Goal: Transaction & Acquisition: Download file/media

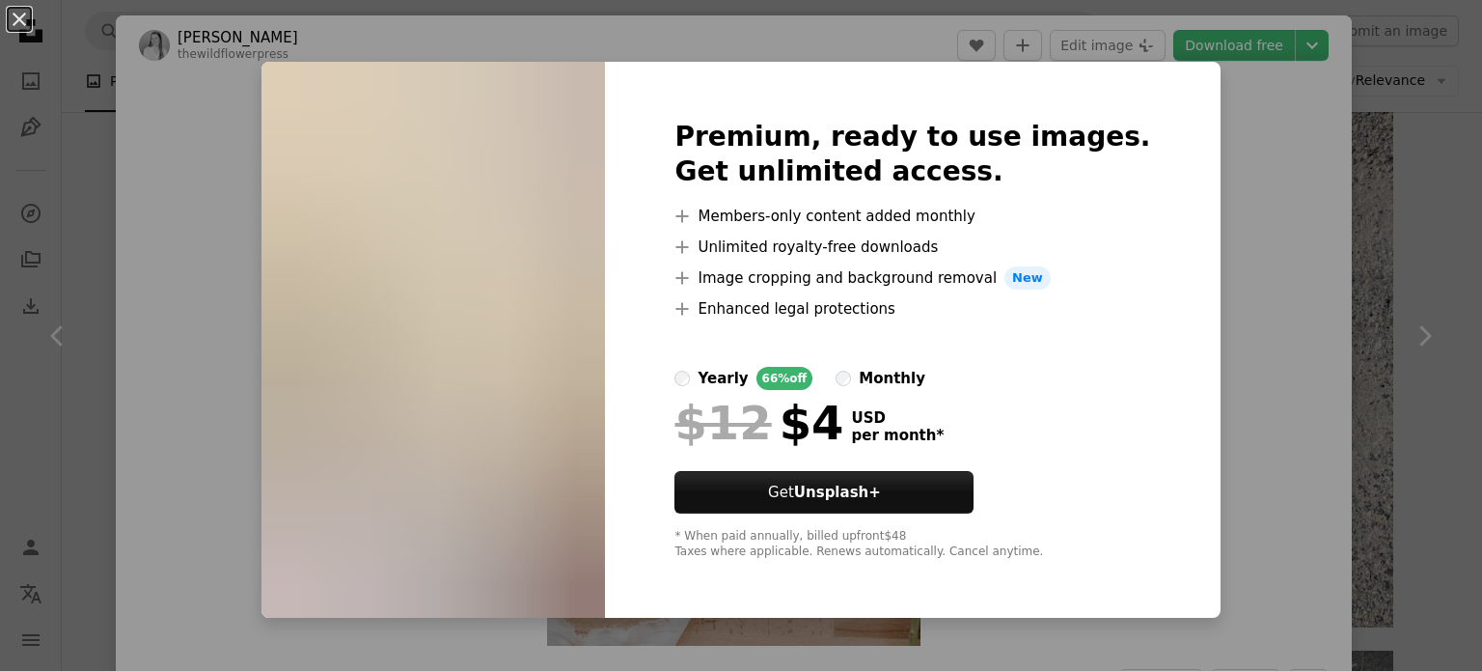
scroll to position [2824, 0]
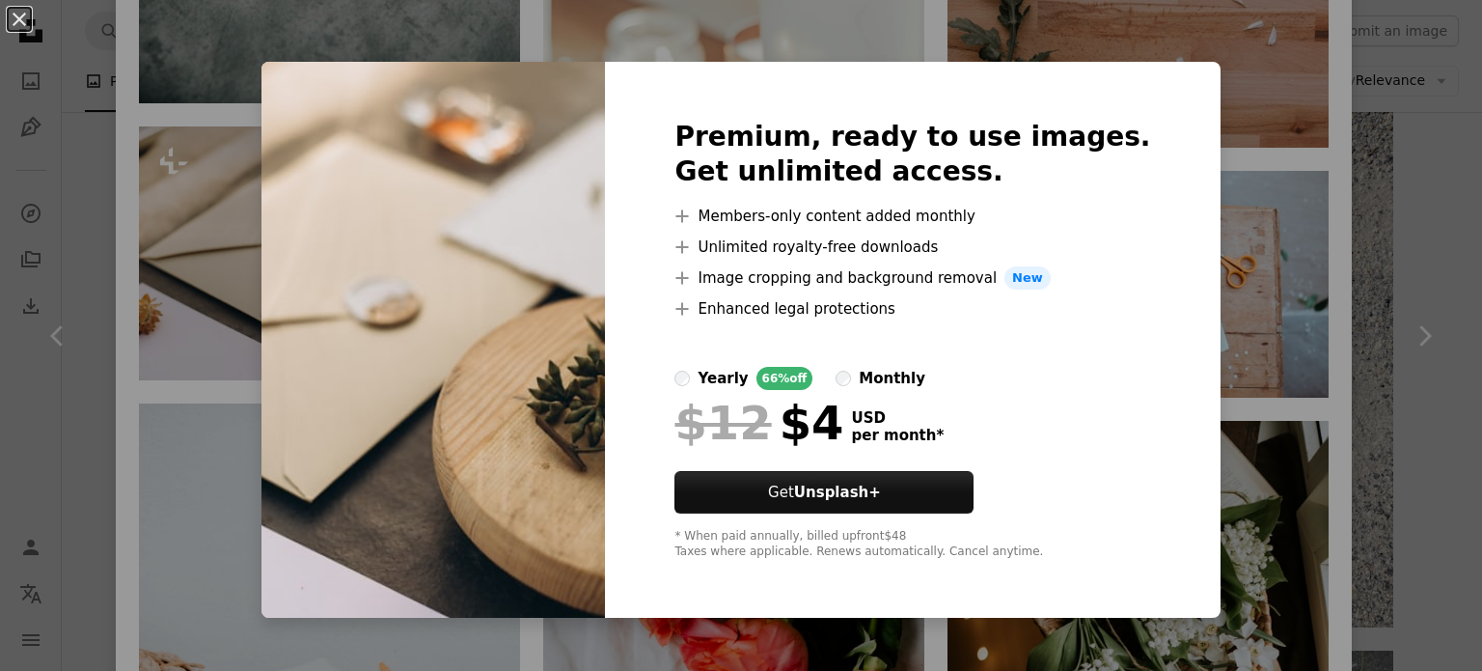
click at [1299, 157] on div "An X shape Premium, ready to use images. Get unlimited access. A plus sign Memb…" at bounding box center [741, 335] width 1482 height 671
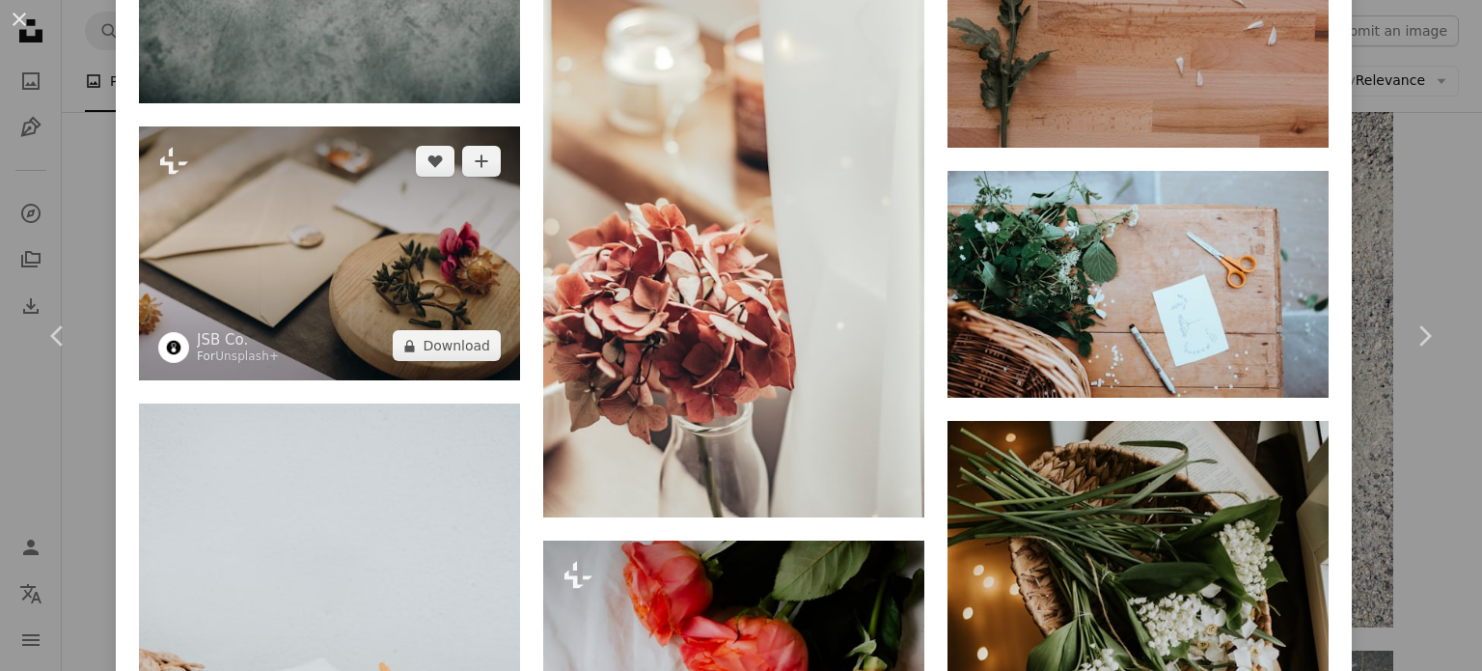
click at [404, 202] on img at bounding box center [329, 253] width 381 height 254
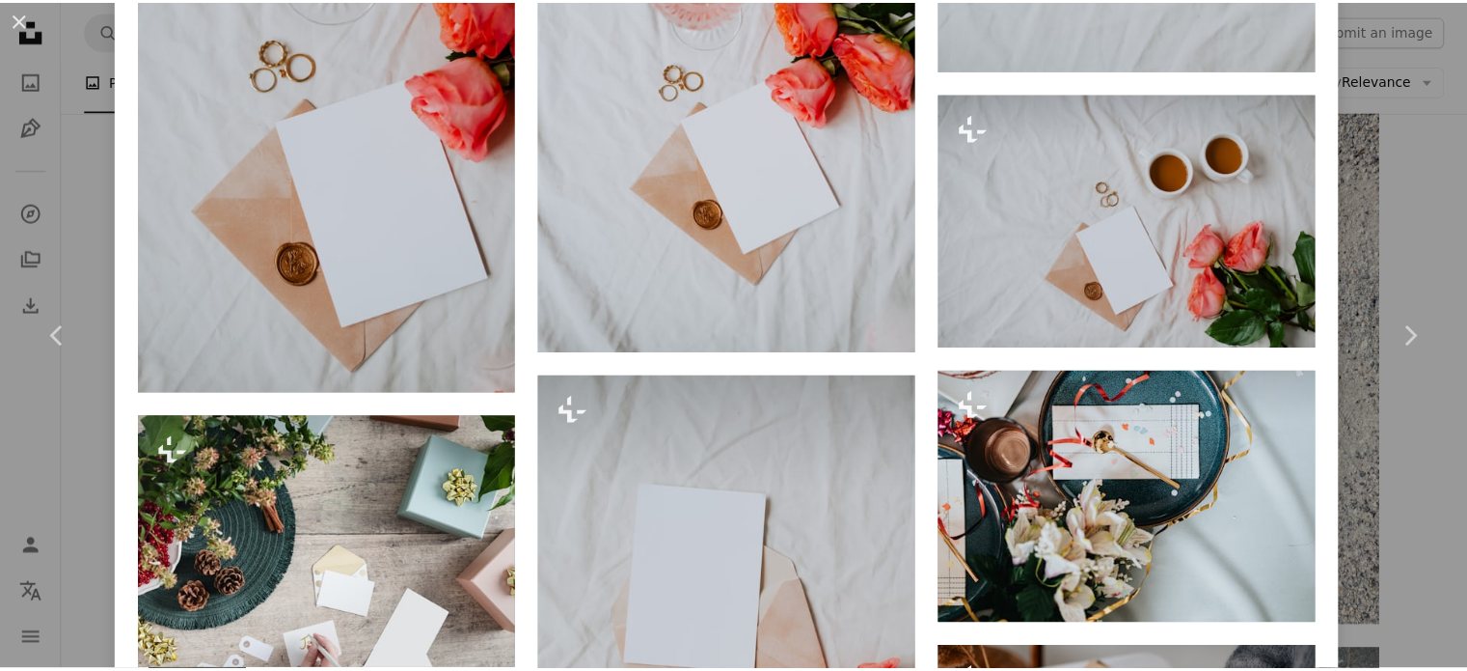
scroll to position [2757, 0]
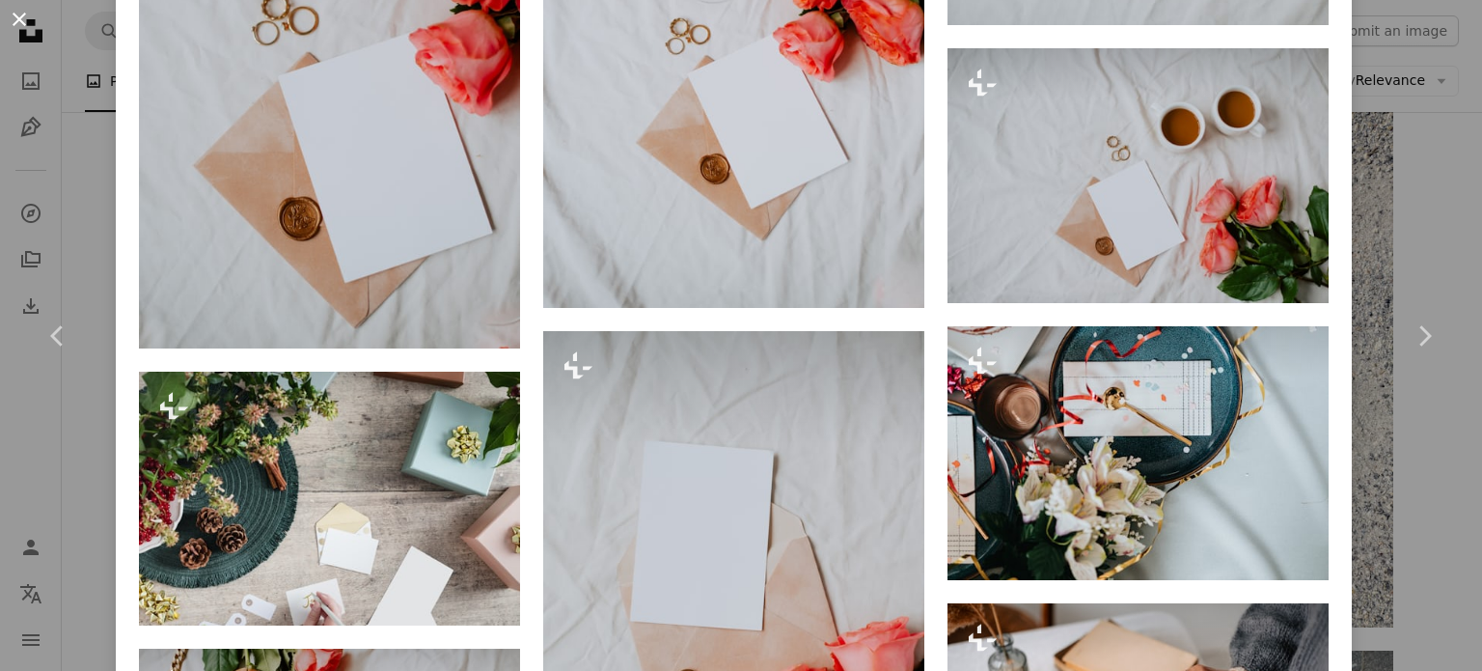
click at [24, 16] on button "An X shape" at bounding box center [19, 19] width 23 height 23
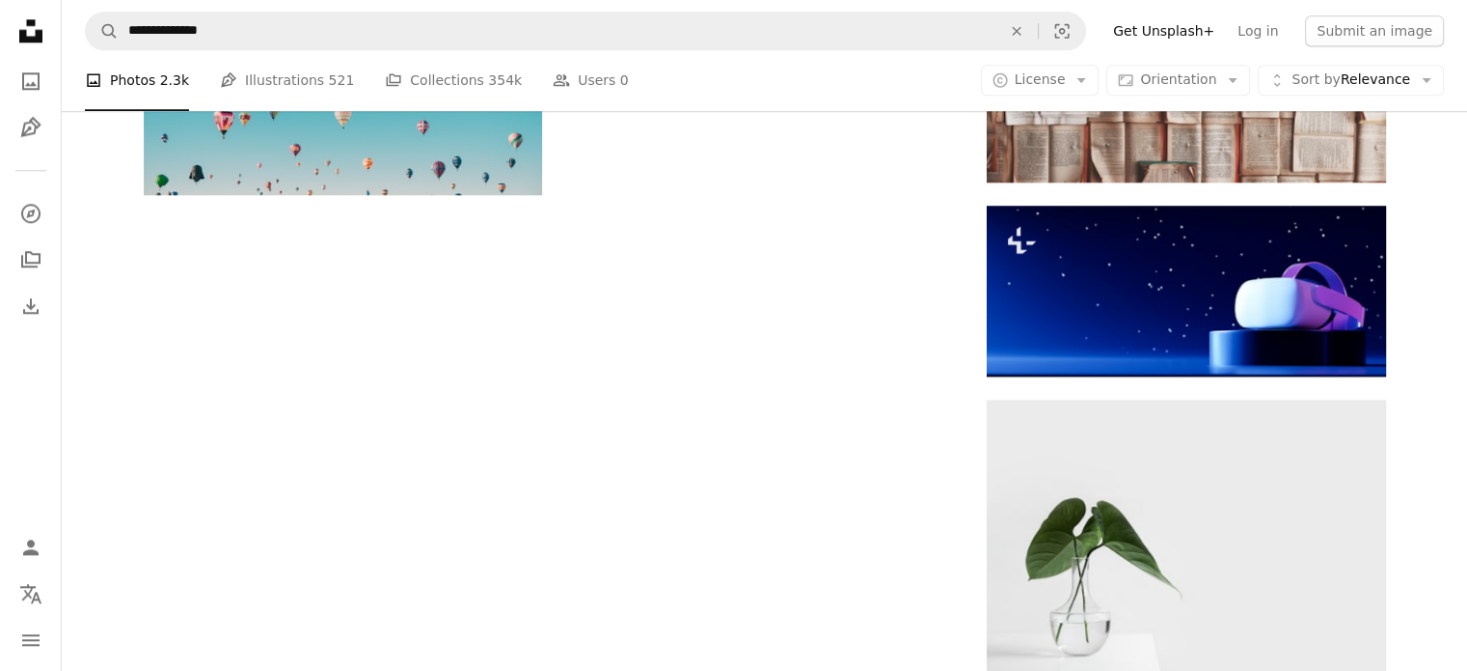
scroll to position [154, 0]
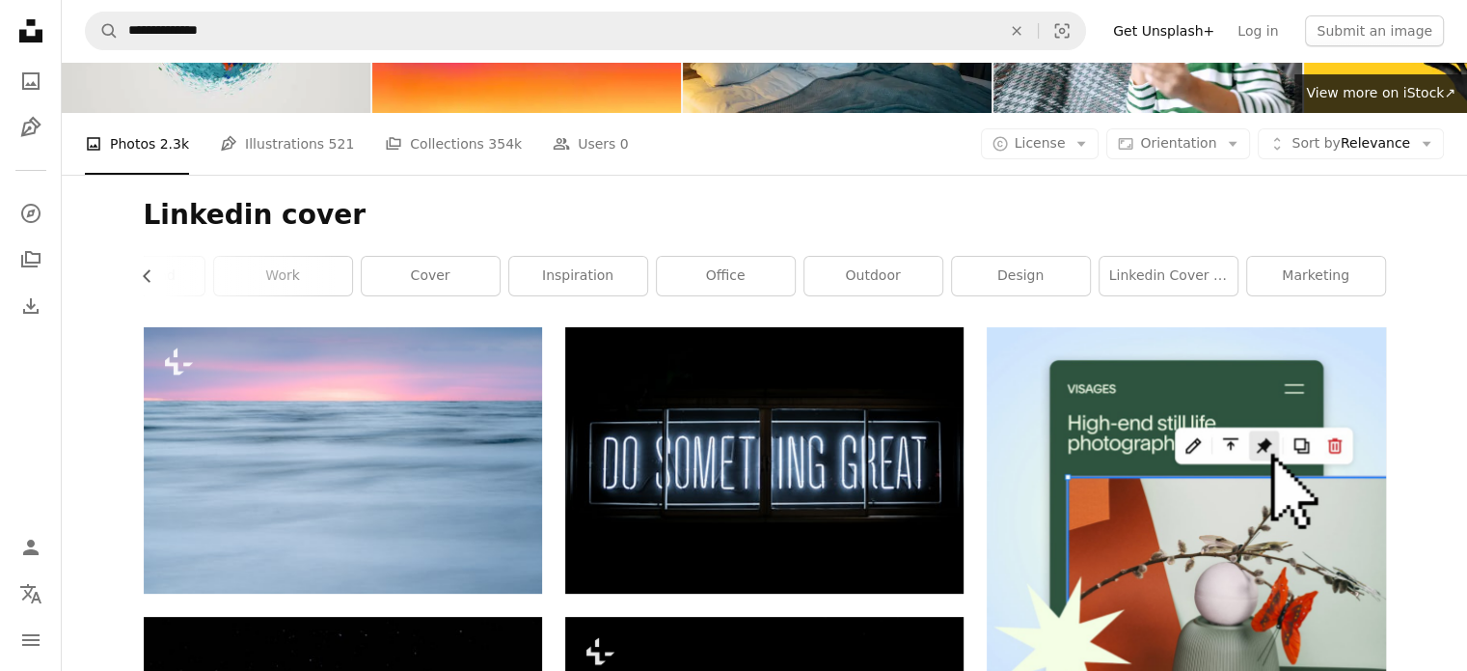
click at [135, 270] on div "Linkedin cover Chevron left linkedin banner linkedin background linkedin backgr…" at bounding box center [765, 251] width 1289 height 152
click at [148, 281] on icon "button" at bounding box center [147, 276] width 8 height 13
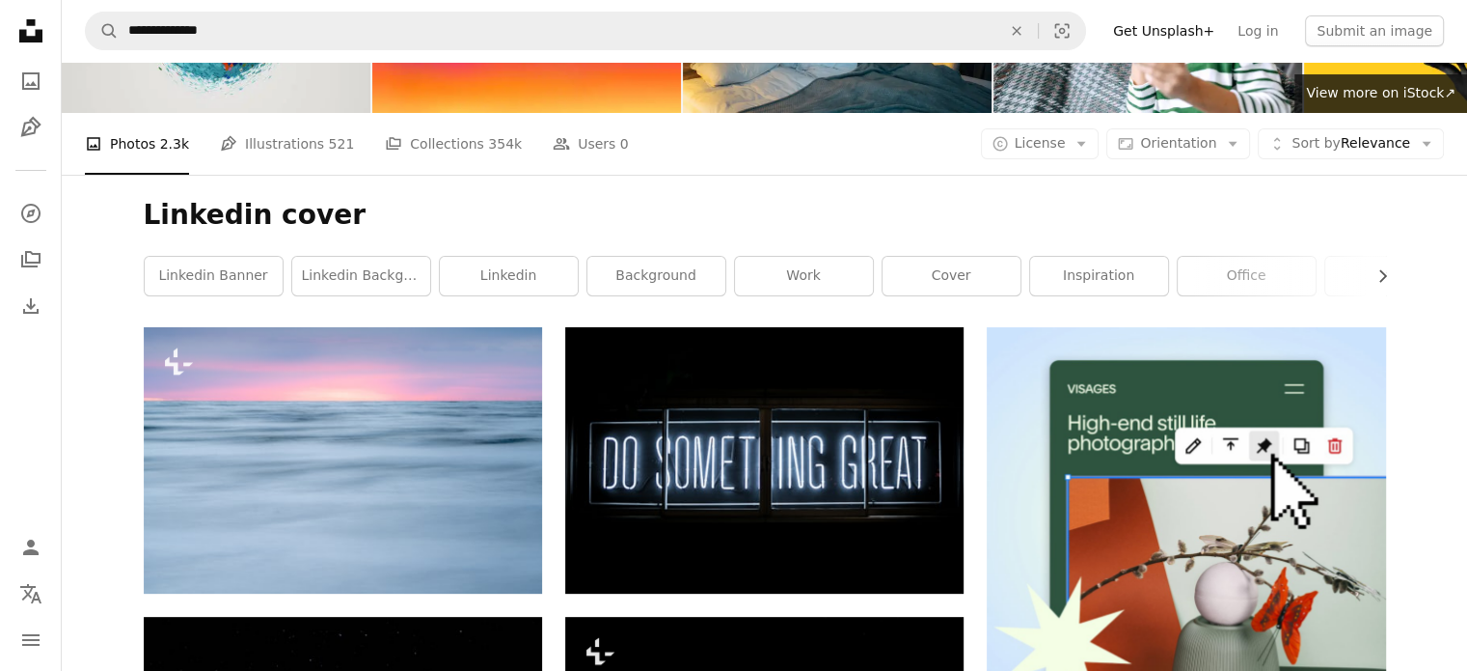
click at [148, 281] on link "linkedin banner" at bounding box center [214, 276] width 138 height 39
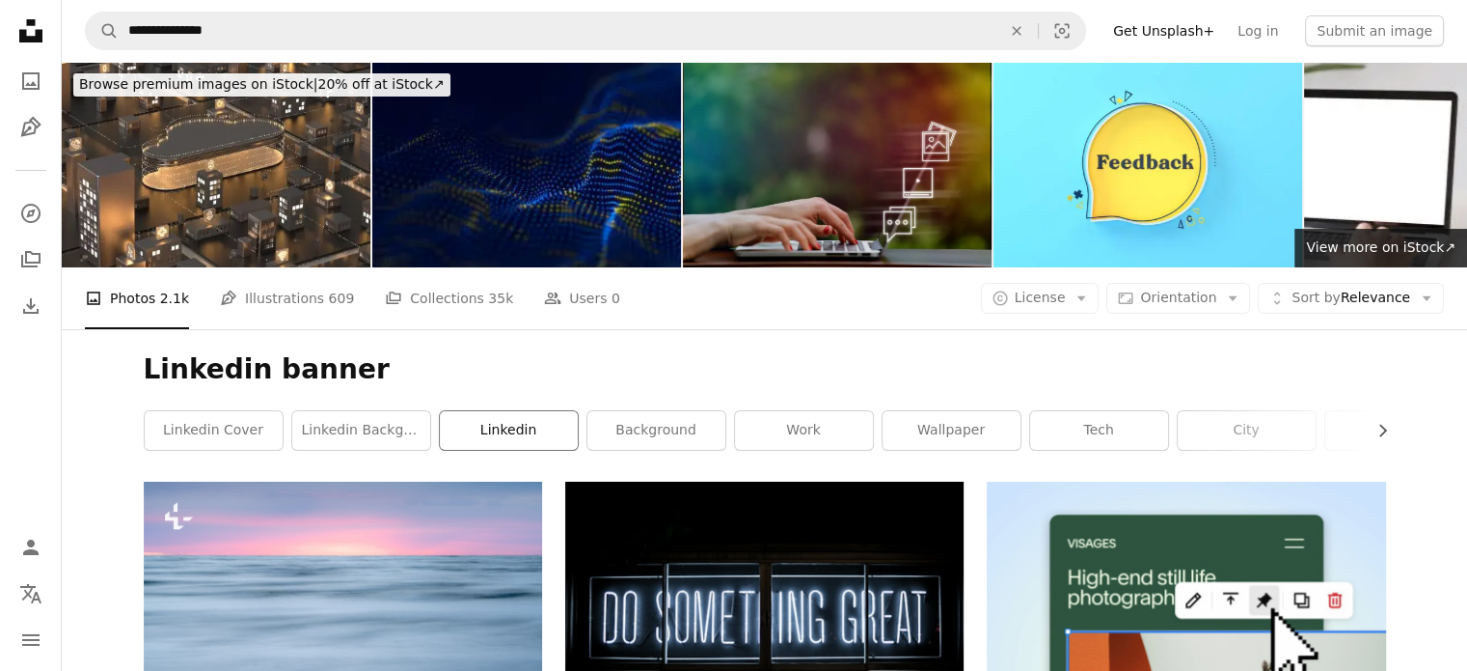
click at [473, 424] on link "linkedin" at bounding box center [509, 430] width 138 height 39
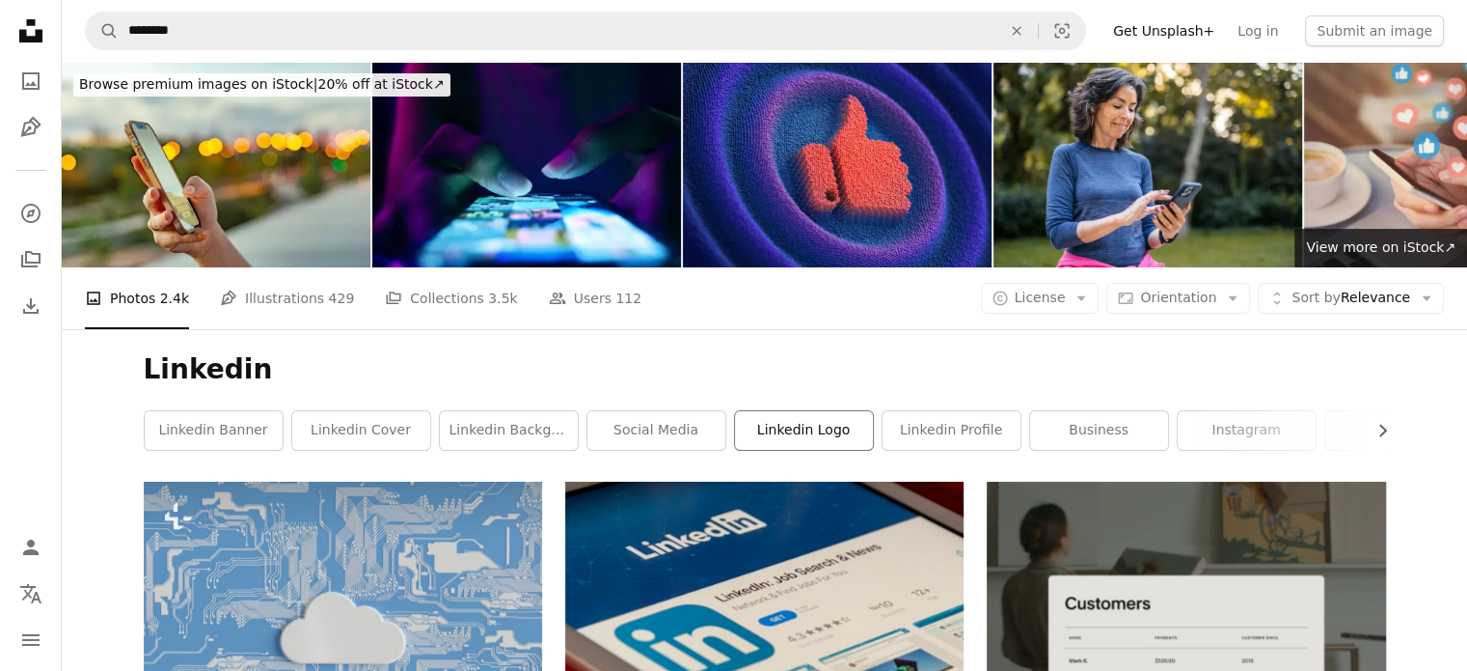
click at [845, 435] on link "linkedin logo" at bounding box center [804, 430] width 138 height 39
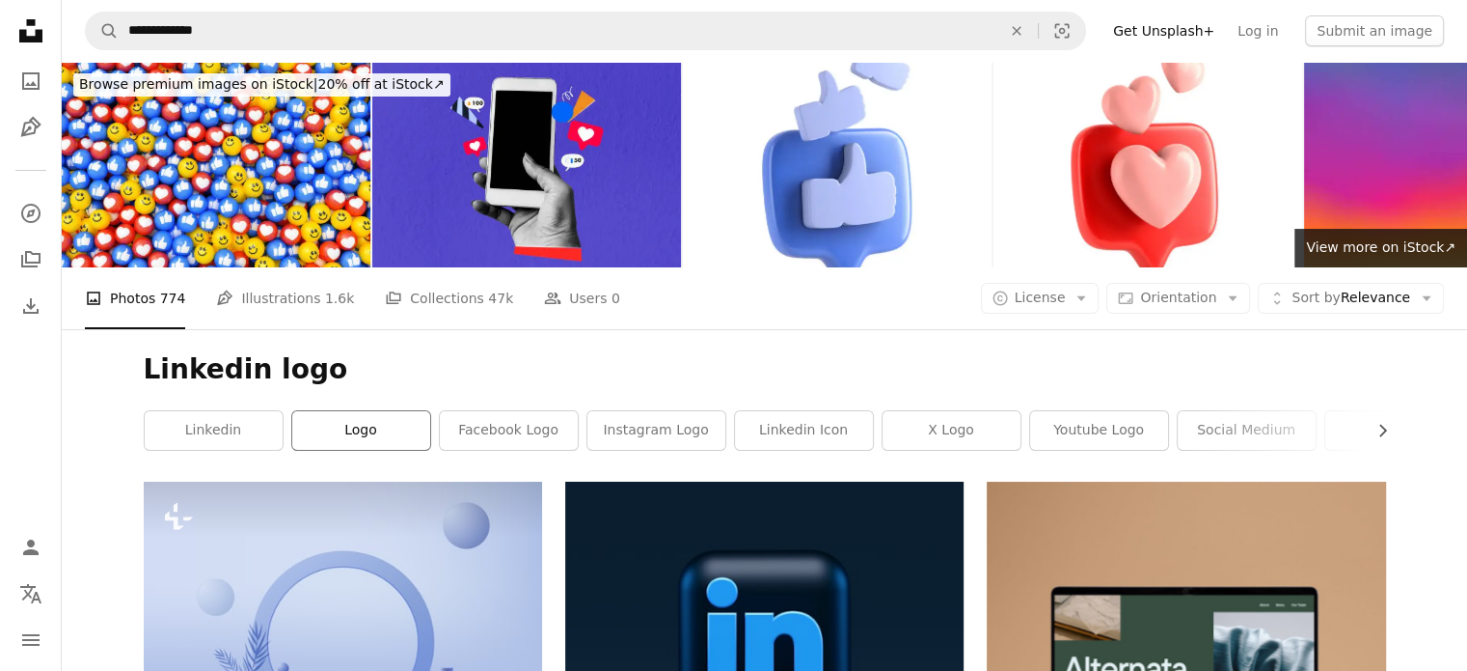
click at [383, 417] on link "logo" at bounding box center [361, 430] width 138 height 39
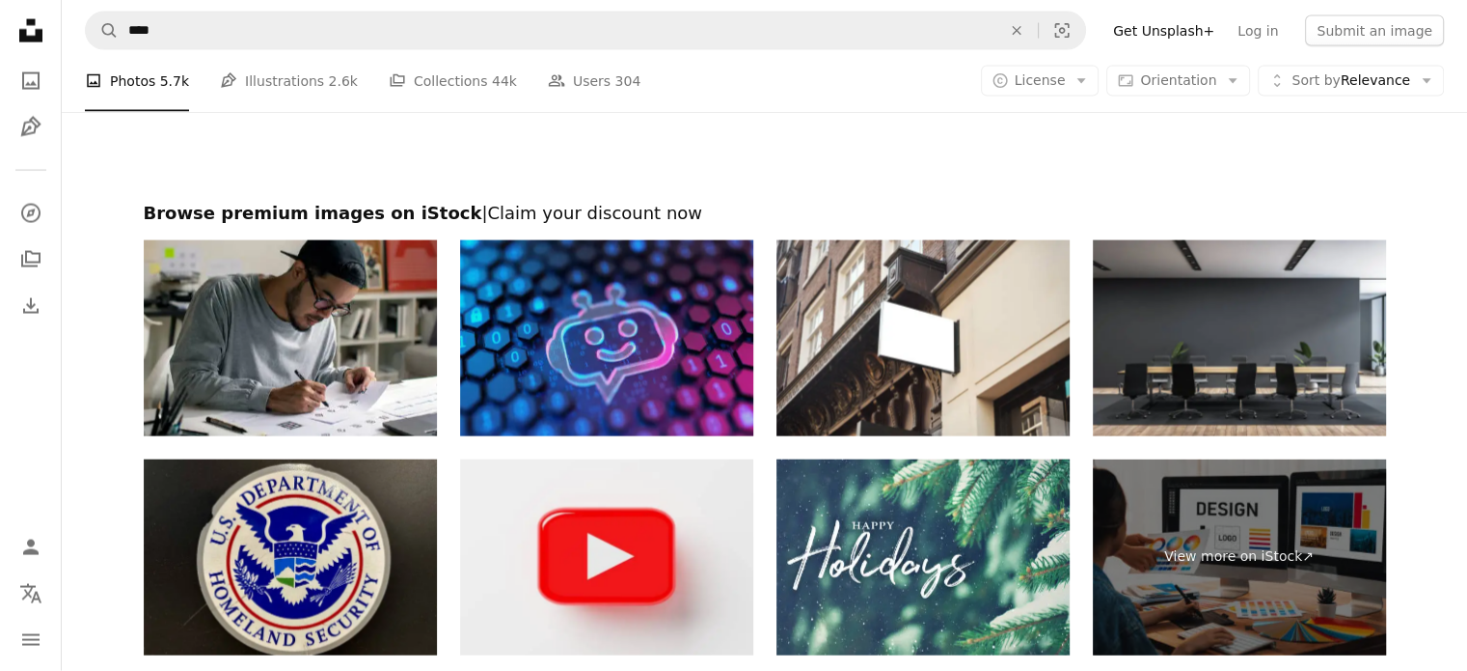
scroll to position [4159, 0]
